Goal: Task Accomplishment & Management: Use online tool/utility

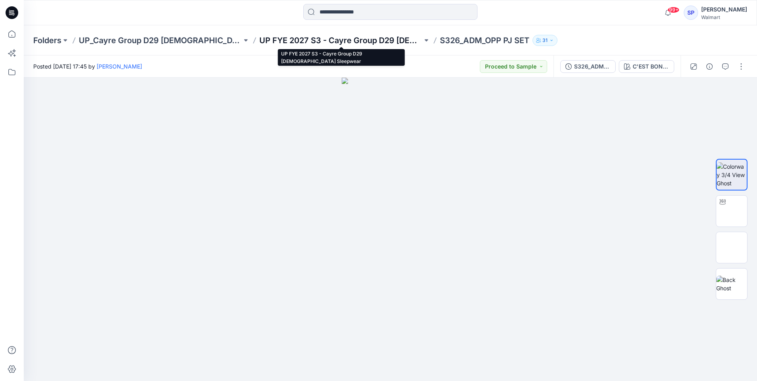
click at [369, 43] on p "UP FYE 2027 S3 - Cayre Group D29 [DEMOGRAPHIC_DATA] Sleepwear" at bounding box center [340, 40] width 163 height 11
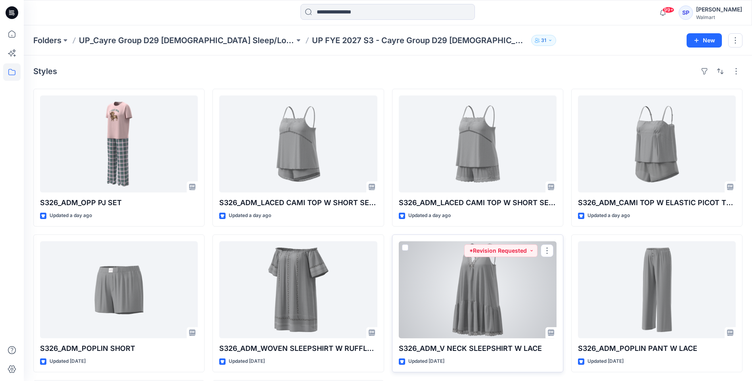
scroll to position [119, 0]
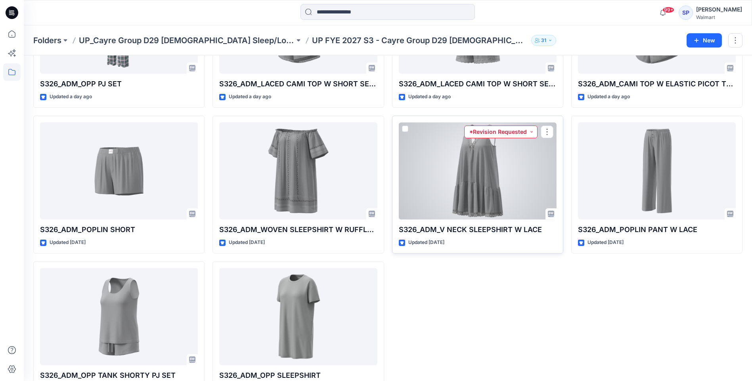
click at [525, 132] on button "*Revision Requested" at bounding box center [500, 132] width 73 height 13
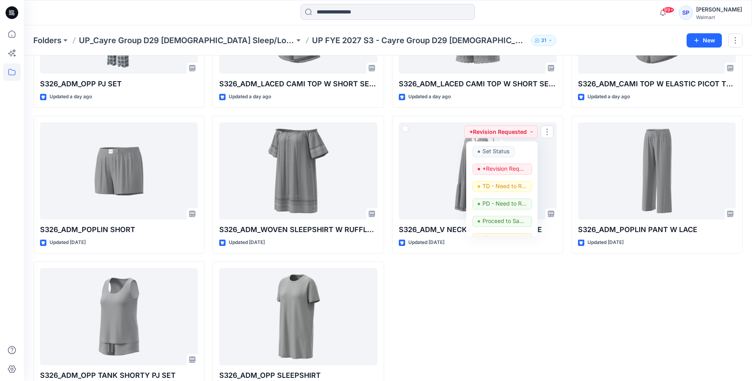
click at [555, 328] on div "S326_ADM_LACED CAMI TOP W SHORT SET_OPT A Updated a day ago S326_ADM_V NECK SLE…" at bounding box center [477, 184] width 171 height 429
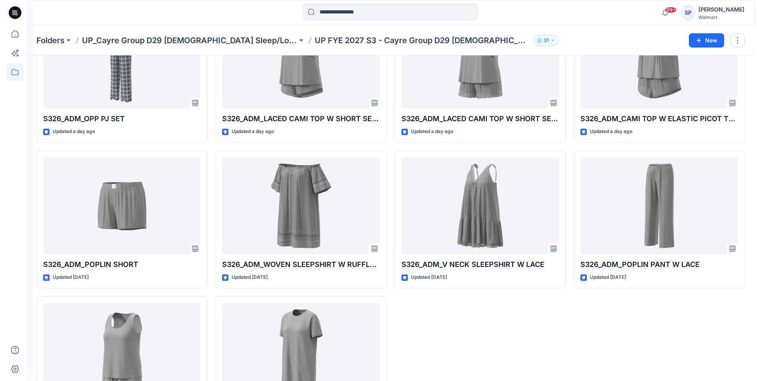
scroll to position [0, 0]
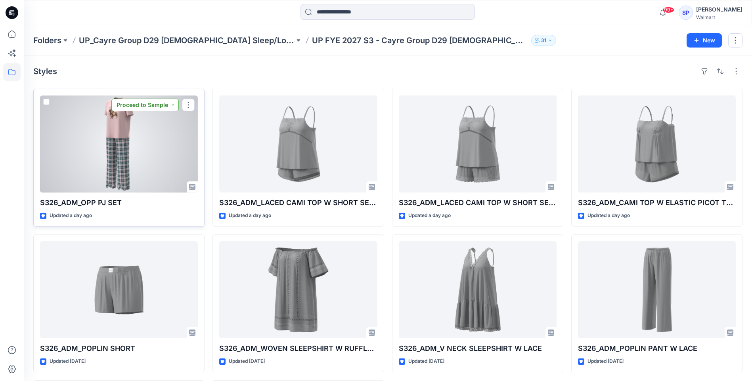
click at [156, 105] on button "Proceed to Sample" at bounding box center [144, 105] width 67 height 13
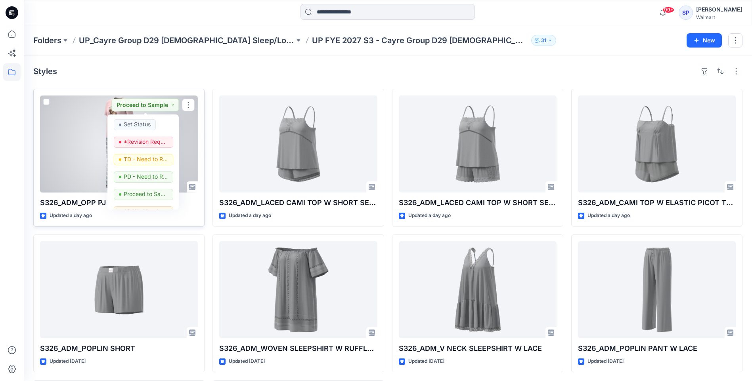
click at [185, 161] on div at bounding box center [119, 143] width 158 height 97
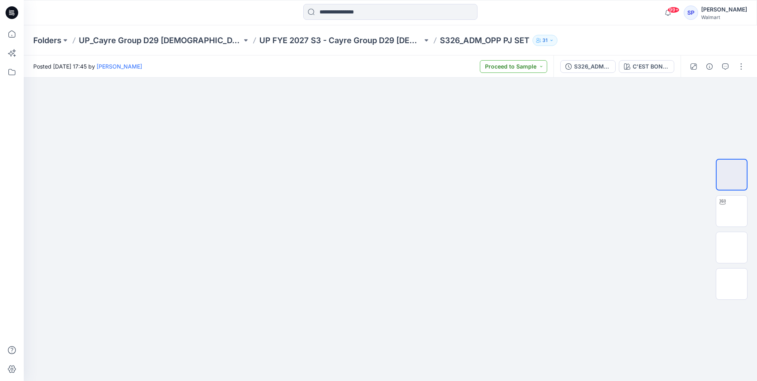
click at [525, 67] on button "Proceed to Sample" at bounding box center [513, 66] width 67 height 13
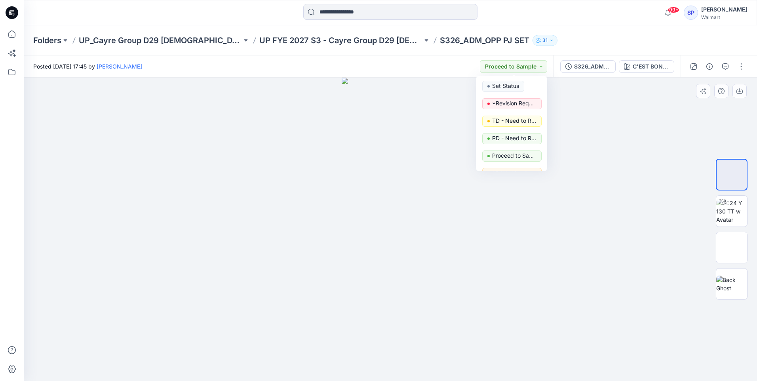
click at [651, 158] on div at bounding box center [391, 229] width 734 height 303
click at [379, 193] on img at bounding box center [390, 229] width 97 height 303
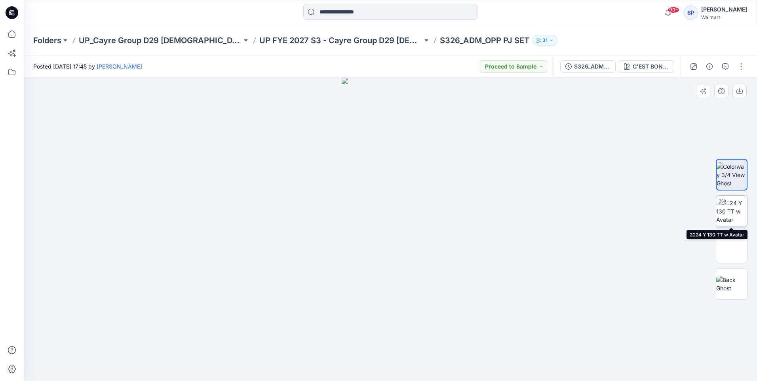
click at [744, 217] on img at bounding box center [732, 211] width 31 height 25
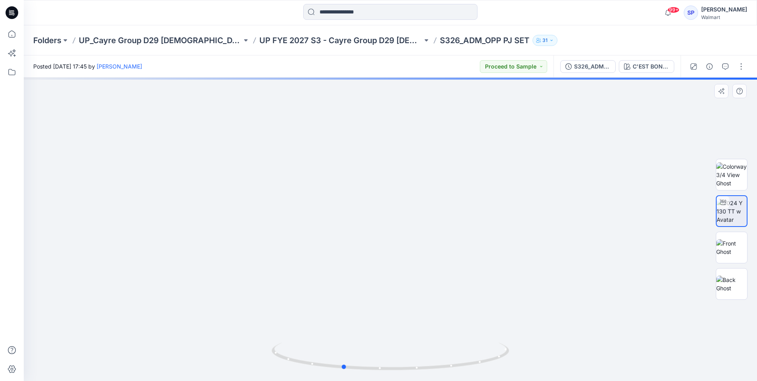
drag, startPoint x: 401, startPoint y: 246, endPoint x: 353, endPoint y: 246, distance: 47.9
click at [353, 246] on div at bounding box center [391, 229] width 734 height 303
drag, startPoint x: 427, startPoint y: 245, endPoint x: 380, endPoint y: 243, distance: 46.8
click at [380, 243] on div at bounding box center [391, 229] width 734 height 303
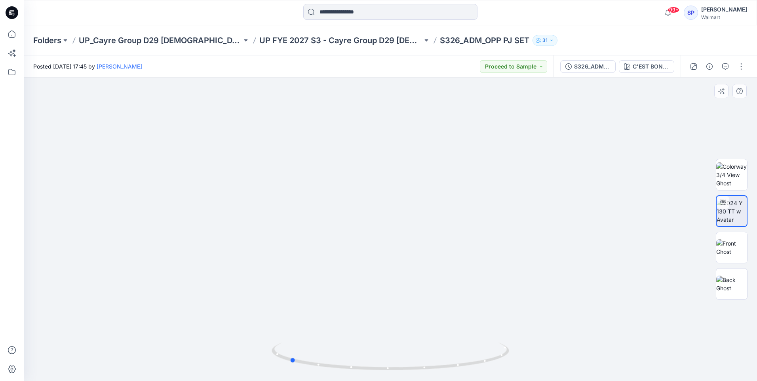
drag, startPoint x: 421, startPoint y: 242, endPoint x: 374, endPoint y: 242, distance: 47.1
click at [372, 242] on div at bounding box center [391, 229] width 734 height 303
drag, startPoint x: 444, startPoint y: 242, endPoint x: 417, endPoint y: 240, distance: 27.0
click at [418, 241] on div at bounding box center [391, 229] width 734 height 303
drag, startPoint x: 463, startPoint y: 239, endPoint x: 391, endPoint y: 238, distance: 72.5
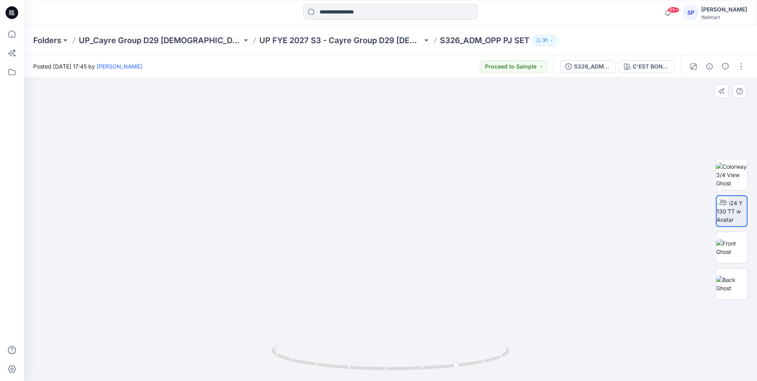
click at [389, 239] on div at bounding box center [391, 229] width 734 height 303
